Goal: Task Accomplishment & Management: Use online tool/utility

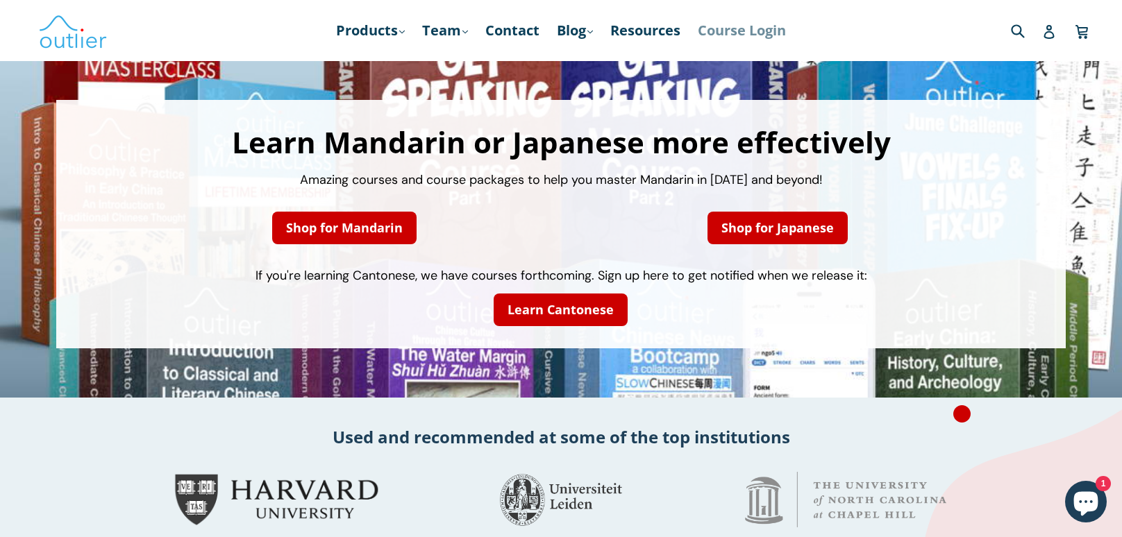
click at [748, 35] on link "Course Login" at bounding box center [742, 30] width 102 height 25
